Goal: Contribute content: Add original content to the website for others to see

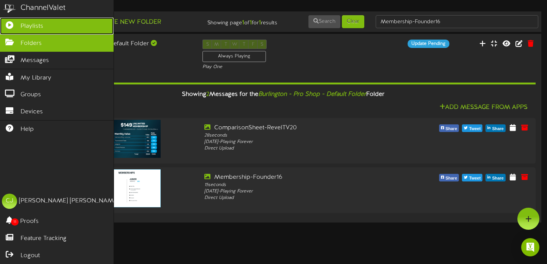
click at [9, 22] on icon at bounding box center [9, 24] width 19 height 6
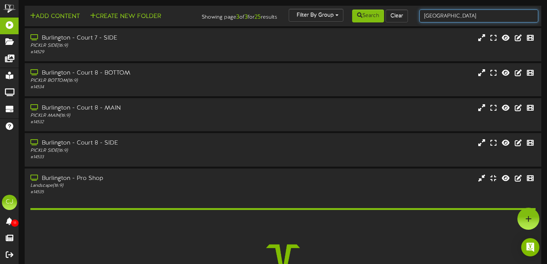
click at [447, 15] on input "burlington" at bounding box center [478, 15] width 119 height 13
drag, startPoint x: 473, startPoint y: 19, endPoint x: 435, endPoint y: 16, distance: 37.4
click at [424, 18] on input "burlington" at bounding box center [478, 15] width 119 height 13
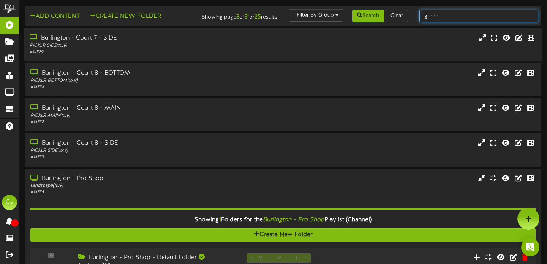
type input "green bay"
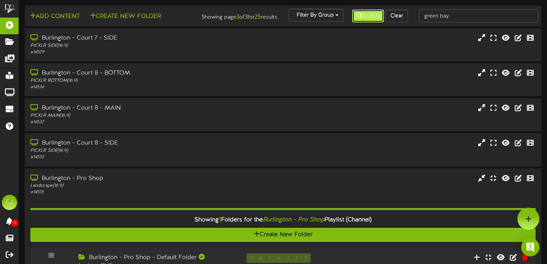
click at [375, 18] on button "Search" at bounding box center [368, 15] width 32 height 13
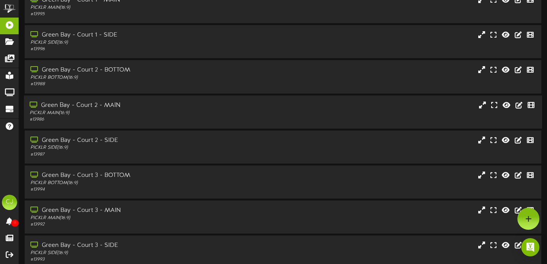
scroll to position [150, 0]
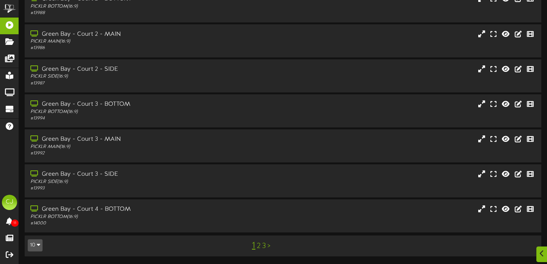
click at [264, 247] on link "3" at bounding box center [264, 246] width 4 height 8
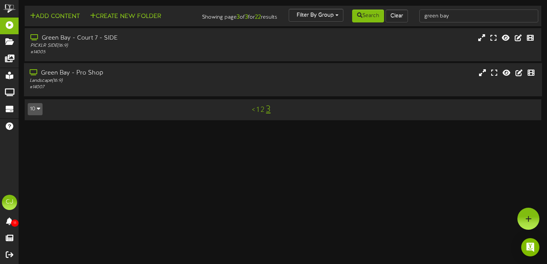
click at [244, 82] on div "Green Bay - Pro Shop Landscape ( 16:9 ) # 14007" at bounding box center [283, 80] width 518 height 22
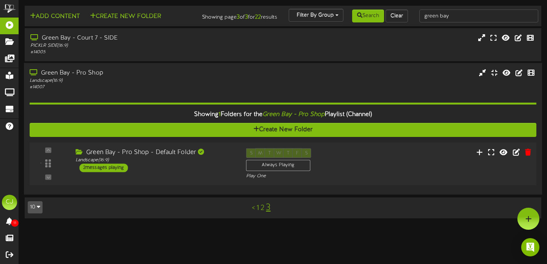
click at [201, 170] on div "Green Bay - Pro Shop - Default Folder Landscape ( 16:9 ) 2 messages playing" at bounding box center [155, 160] width 171 height 24
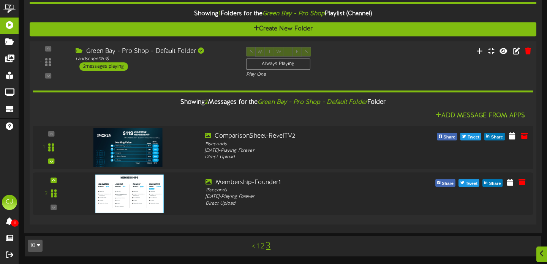
scroll to position [106, 0]
click at [523, 136] on icon at bounding box center [524, 135] width 8 height 8
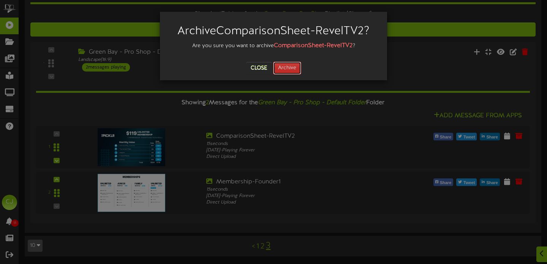
click at [294, 66] on button "Archive" at bounding box center [287, 68] width 28 height 13
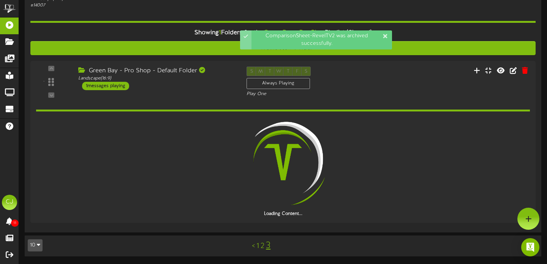
scroll to position [61, 0]
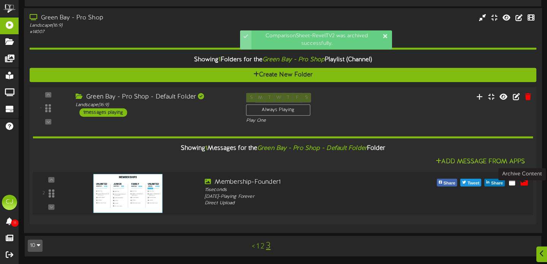
click at [522, 181] on icon at bounding box center [524, 181] width 8 height 8
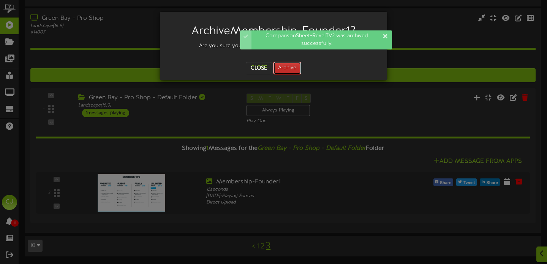
click at [285, 67] on button "Archive" at bounding box center [287, 68] width 28 height 13
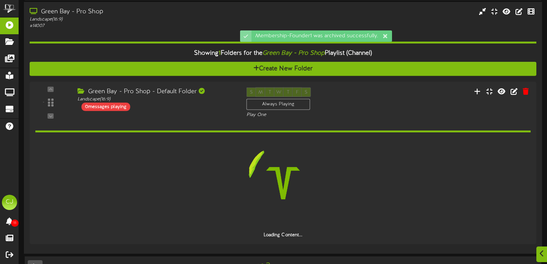
scroll to position [35, 0]
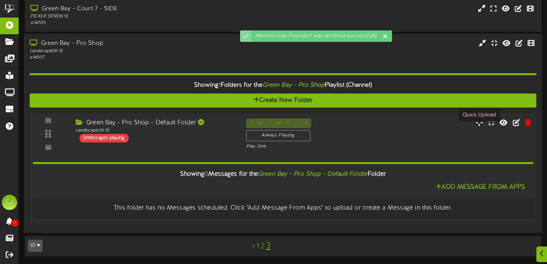
click at [476, 123] on icon at bounding box center [480, 122] width 8 height 8
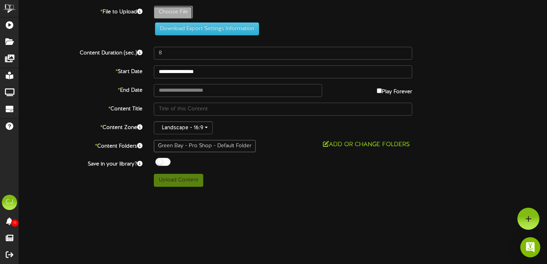
type input "**********"
type input "ComparisonSheet-RevelTV53"
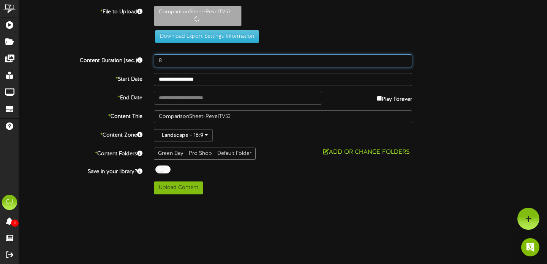
click at [179, 65] on input "8" at bounding box center [283, 60] width 258 height 13
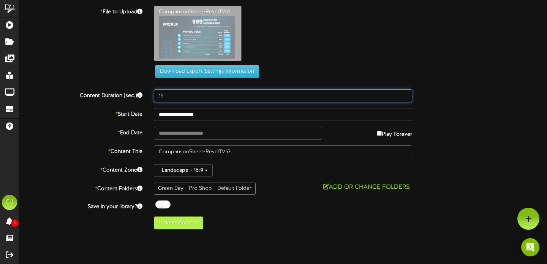
type input "15"
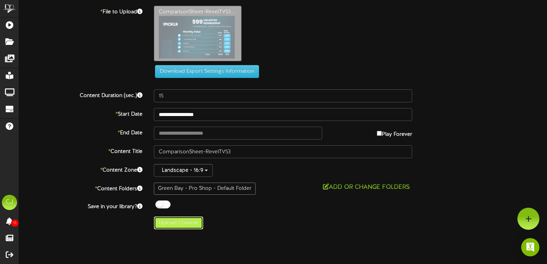
click at [189, 224] on button "Upload Content" at bounding box center [178, 222] width 49 height 13
type input "**********"
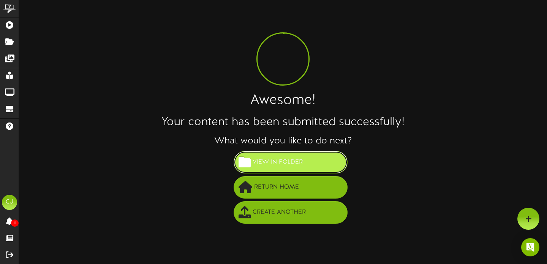
click at [288, 169] on button "View in Folder" at bounding box center [291, 162] width 114 height 22
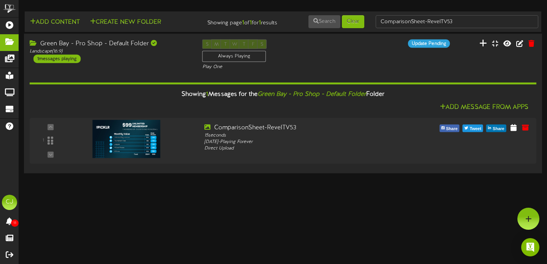
click at [479, 46] on button at bounding box center [483, 44] width 12 height 12
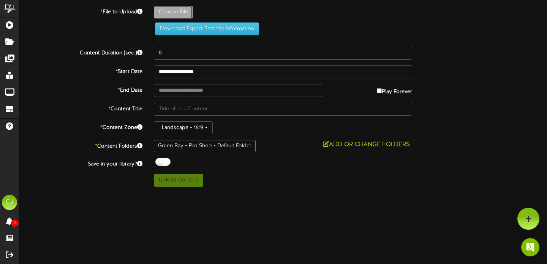
type input "**********"
type input "Membership-Founder17"
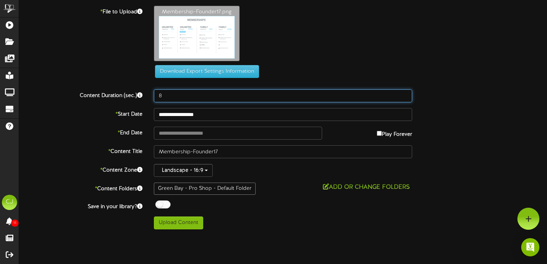
click at [163, 96] on input "8" at bounding box center [283, 95] width 258 height 13
type input "15"
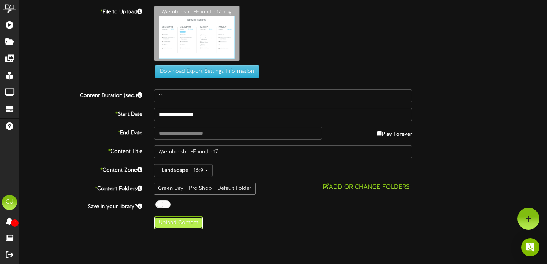
click at [172, 223] on button "Upload Content" at bounding box center [178, 222] width 49 height 13
type input "**********"
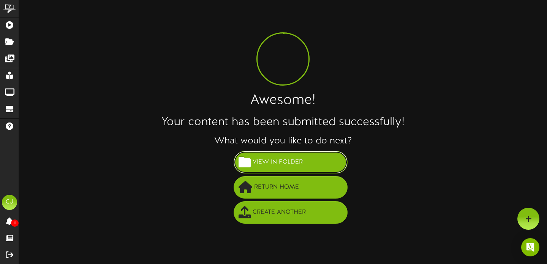
click at [280, 163] on span "View in Folder" at bounding box center [278, 162] width 54 height 13
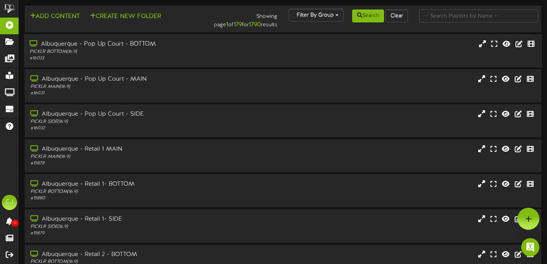
scroll to position [2, 0]
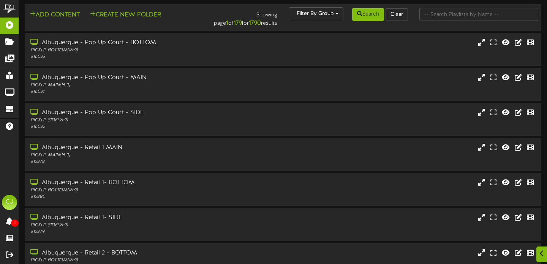
click at [436, 8] on div at bounding box center [479, 14] width 131 height 14
click at [436, 11] on input "text" at bounding box center [478, 14] width 119 height 13
type input "[GEOGRAPHIC_DATA]"
click at [370, 17] on button "Search" at bounding box center [368, 14] width 32 height 13
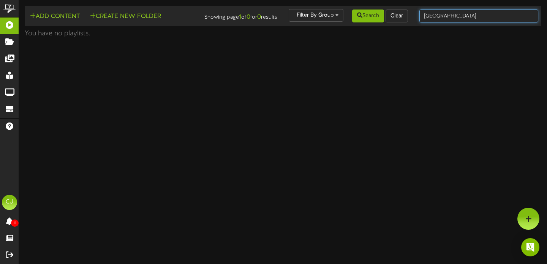
click at [465, 16] on input "[GEOGRAPHIC_DATA]" at bounding box center [478, 15] width 119 height 13
drag, startPoint x: 465, startPoint y: 16, endPoint x: 385, endPoint y: 17, distance: 79.4
click at [385, 17] on div "Add Content Create New Folder Showing page 1 of 0 for 0 results Filter By Group…" at bounding box center [283, 16] width 522 height 14
type input "[GEOGRAPHIC_DATA]"
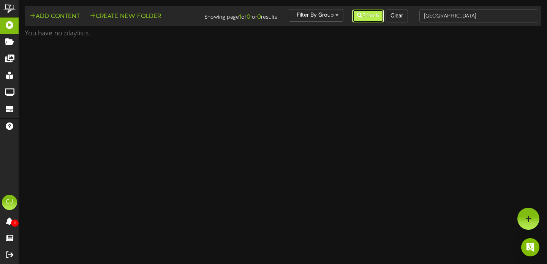
click at [372, 16] on button "Search" at bounding box center [368, 15] width 32 height 13
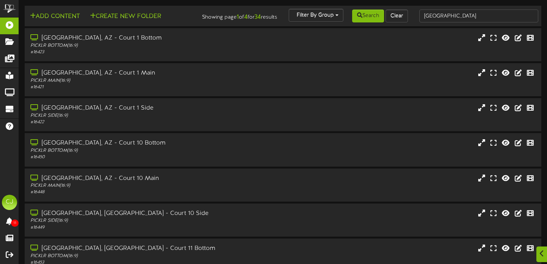
scroll to position [150, 0]
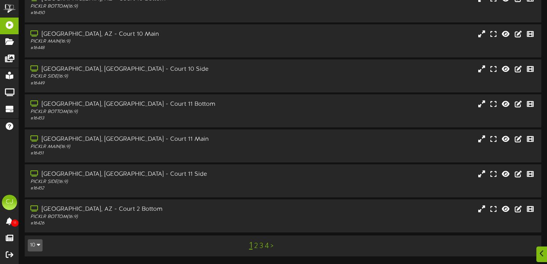
click at [267, 244] on link "4" at bounding box center [267, 246] width 4 height 8
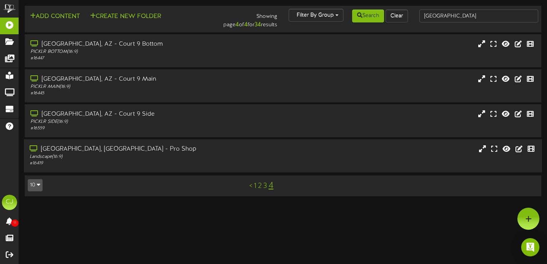
click at [94, 150] on div "[GEOGRAPHIC_DATA], [GEOGRAPHIC_DATA] - Pro Shop" at bounding box center [132, 149] width 204 height 9
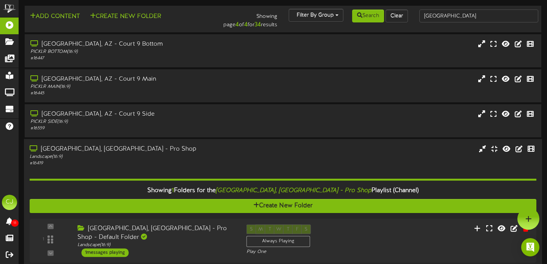
scroll to position [38, 0]
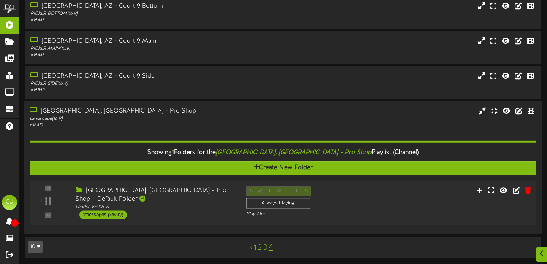
click at [150, 193] on div "[GEOGRAPHIC_DATA], [GEOGRAPHIC_DATA] - Pro Shop - Default Folder" at bounding box center [155, 194] width 159 height 17
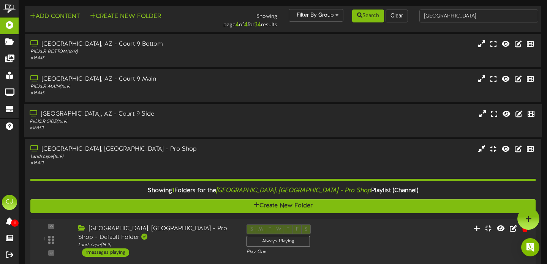
scroll to position [0, 0]
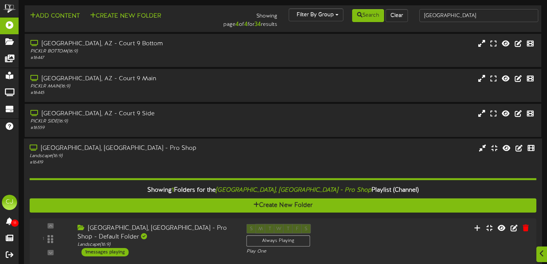
click at [156, 144] on div "[GEOGRAPHIC_DATA], [GEOGRAPHIC_DATA] - Pro Shop" at bounding box center [132, 148] width 204 height 9
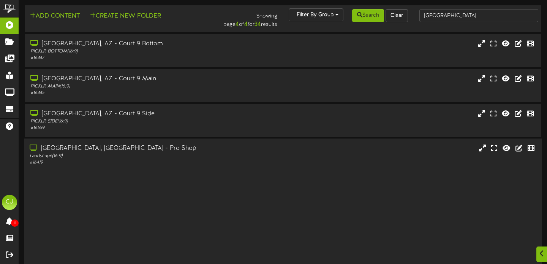
scroll to position [0, 0]
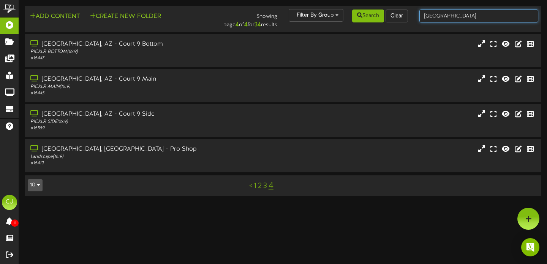
click at [444, 17] on input "[GEOGRAPHIC_DATA]" at bounding box center [478, 15] width 119 height 13
drag, startPoint x: 417, startPoint y: 17, endPoint x: 412, endPoint y: 17, distance: 5.7
click at [412, 17] on div "Add Content Create New Folder Showing page 4 of 4 for 34 results Filter By Grou…" at bounding box center [283, 19] width 522 height 21
type input "exton"
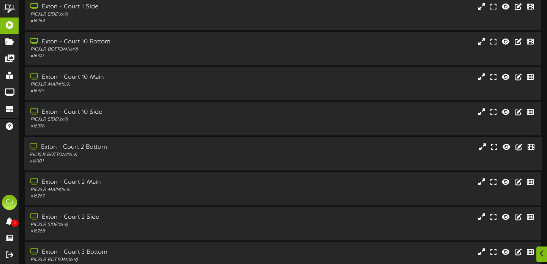
scroll to position [150, 0]
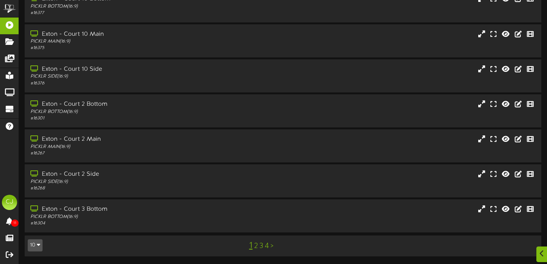
click at [267, 247] on link "4" at bounding box center [267, 246] width 4 height 8
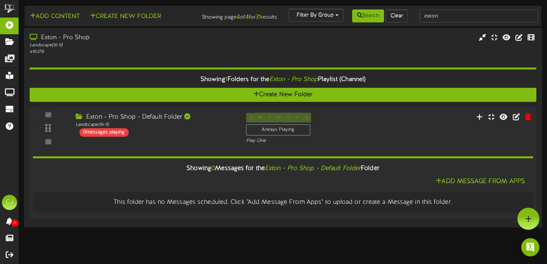
click at [215, 136] on div "Exton - Pro Shop - Default Folder Landscape ( 16:9 ) 0 messages playing" at bounding box center [155, 124] width 171 height 24
click at [481, 120] on icon at bounding box center [480, 116] width 8 height 8
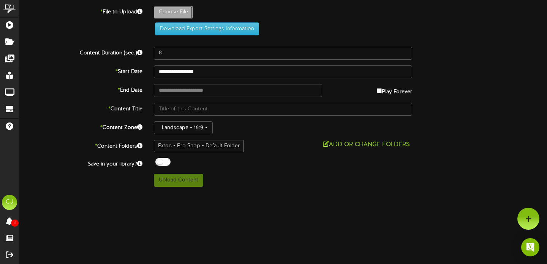
type input "**********"
type input "ComparisonSheet-RevelTV54"
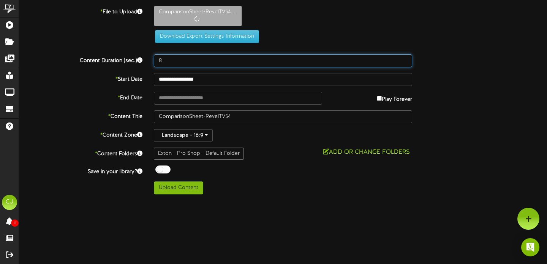
click at [169, 63] on input "8" at bounding box center [283, 60] width 258 height 13
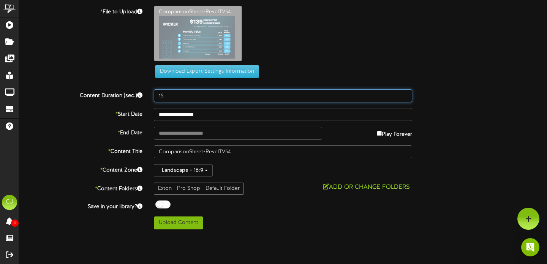
click at [193, 98] on input "15" at bounding box center [283, 95] width 258 height 13
type input "15"
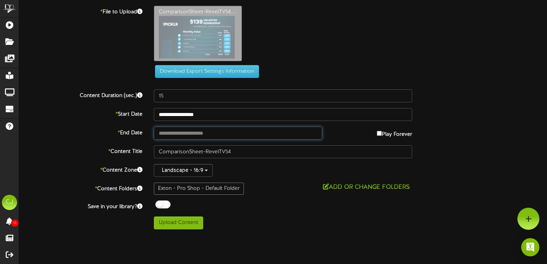
click at [203, 134] on input "text" at bounding box center [238, 132] width 168 height 13
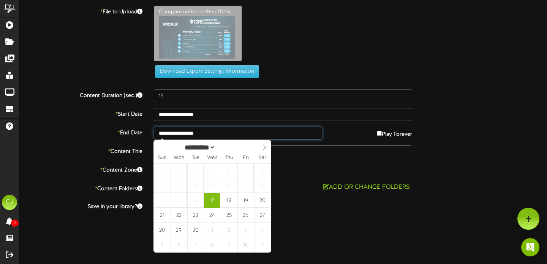
type input "**********"
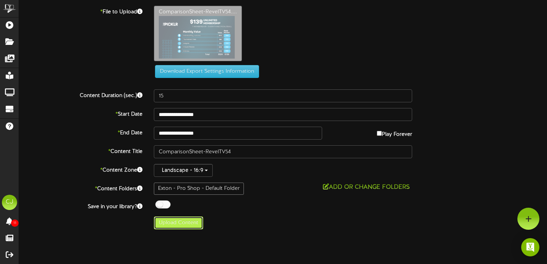
click at [179, 224] on button "Upload Content" at bounding box center [178, 222] width 49 height 13
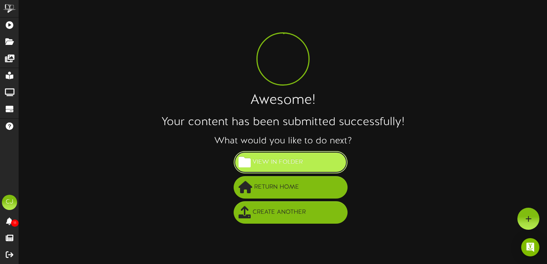
click at [310, 157] on button "View in Folder" at bounding box center [291, 162] width 114 height 22
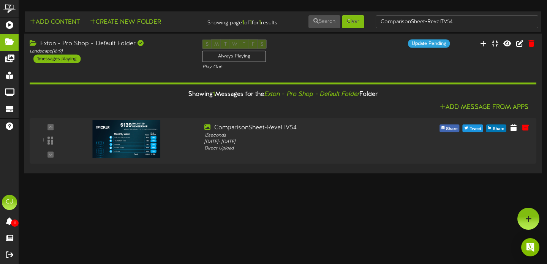
drag, startPoint x: 141, startPoint y: 68, endPoint x: 161, endPoint y: 58, distance: 22.4
click at [139, 63] on div "Exton - Pro Shop - Default Folder Landscape ( 16:9 ) 1 messages playing" at bounding box center [110, 51] width 173 height 24
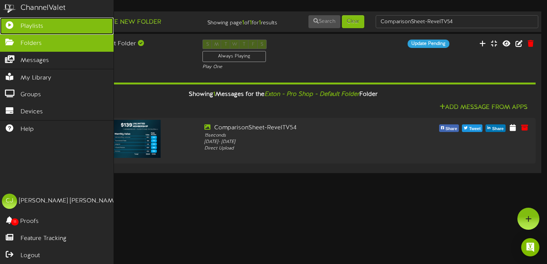
click at [12, 25] on icon at bounding box center [9, 24] width 19 height 6
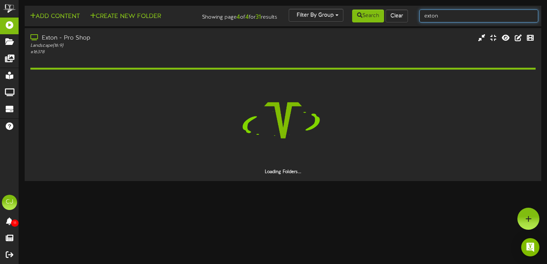
click at [443, 13] on input "exton" at bounding box center [478, 15] width 119 height 13
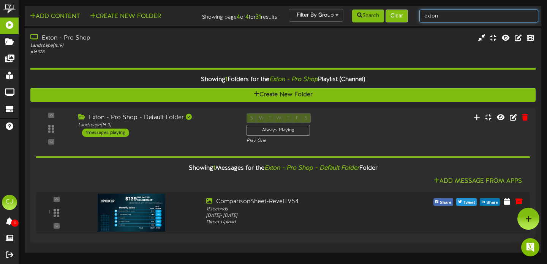
drag, startPoint x: 446, startPoint y: 16, endPoint x: 407, endPoint y: 14, distance: 39.2
click at [407, 14] on div "Add Content Create New Folder Showing page 4 of 4 for 31 results Filter By Grou…" at bounding box center [283, 16] width 522 height 14
type input "cypress"
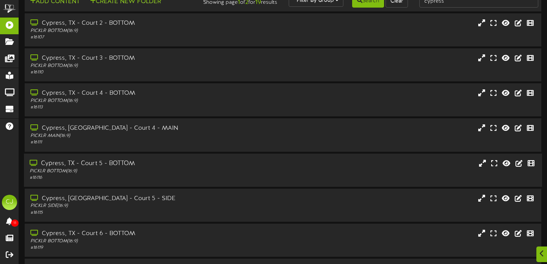
scroll to position [150, 0]
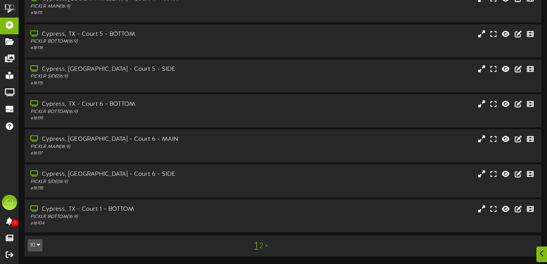
click at [262, 246] on link "2" at bounding box center [261, 246] width 4 height 8
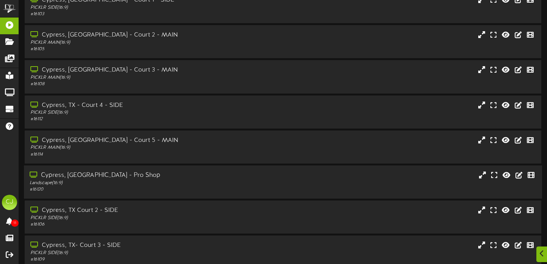
scroll to position [115, 0]
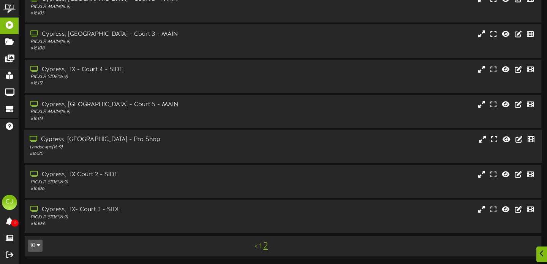
click at [141, 143] on div "Cypress, [GEOGRAPHIC_DATA] - Pro Shop" at bounding box center [132, 139] width 204 height 9
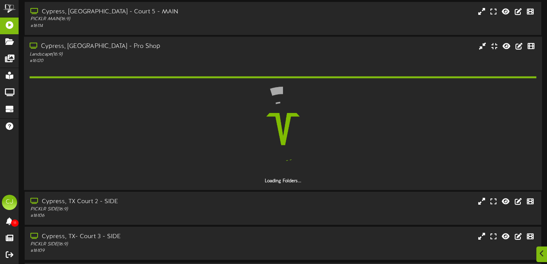
scroll to position [202, 0]
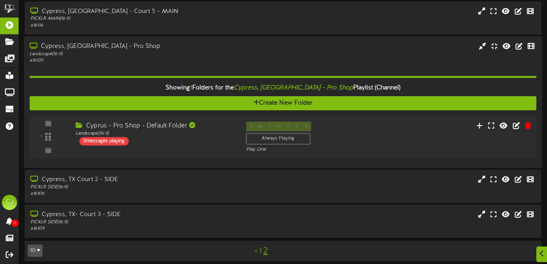
click at [186, 143] on div "Cyprus - Pro Shop - Default Folder Landscape ( 16:9 ) 0 messages playing" at bounding box center [155, 133] width 171 height 24
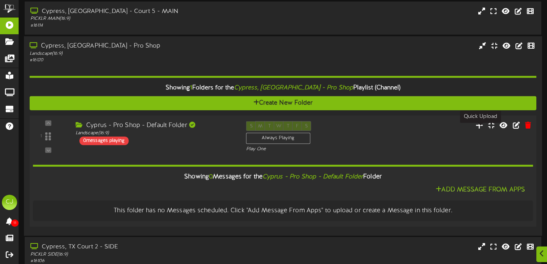
click at [479, 129] on icon at bounding box center [480, 124] width 8 height 8
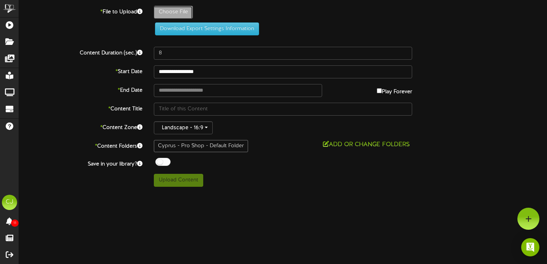
type input "**********"
type input "ComparisonSheet-RevelTV55"
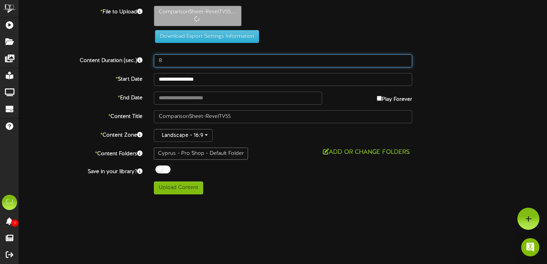
click at [168, 60] on input "8" at bounding box center [283, 60] width 258 height 13
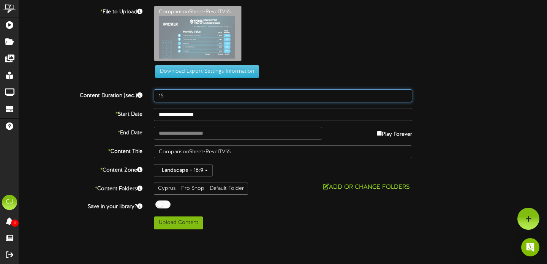
type input "15"
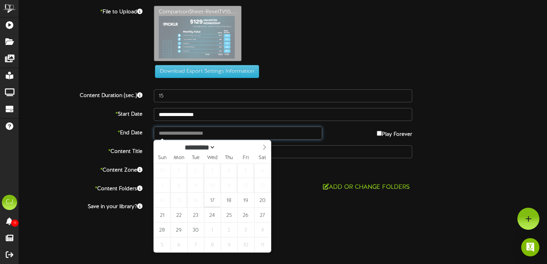
click at [189, 132] on input "text" at bounding box center [238, 132] width 168 height 13
type input "**********"
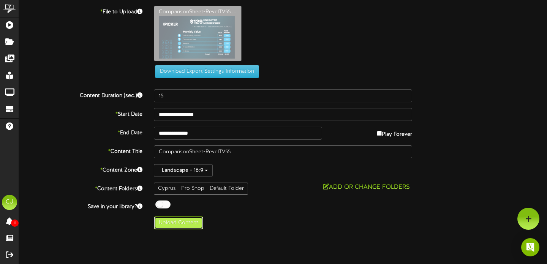
click at [193, 222] on button "Upload Content" at bounding box center [178, 222] width 49 height 13
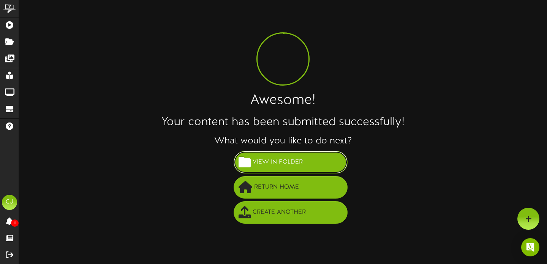
click at [296, 173] on button "View in Folder" at bounding box center [291, 162] width 114 height 22
